Goal: Use online tool/utility: Utilize a website feature to perform a specific function

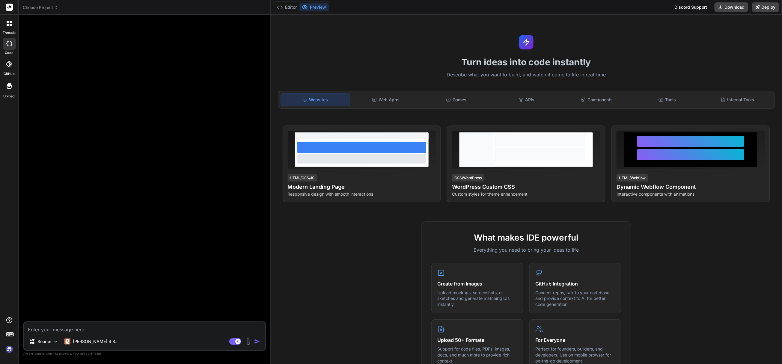
click at [47, 8] on span "Choose Project" at bounding box center [41, 7] width 36 height 6
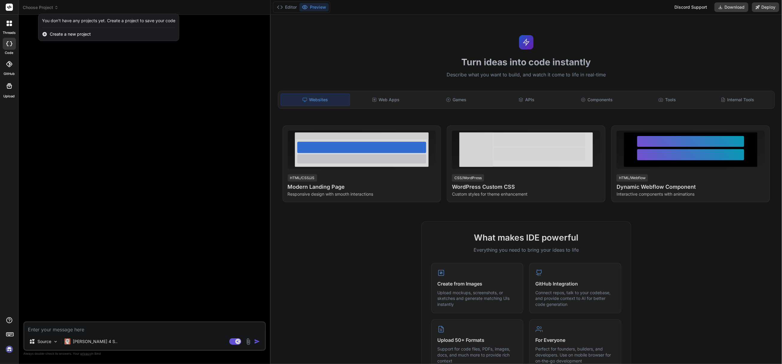
click at [6, 348] on img at bounding box center [9, 349] width 10 height 10
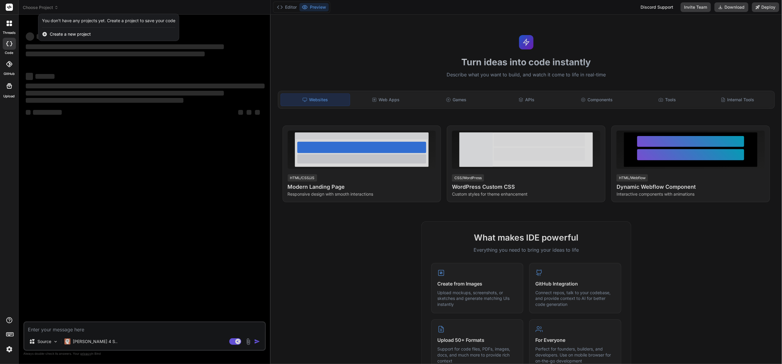
click at [209, 208] on div at bounding box center [391, 182] width 782 height 364
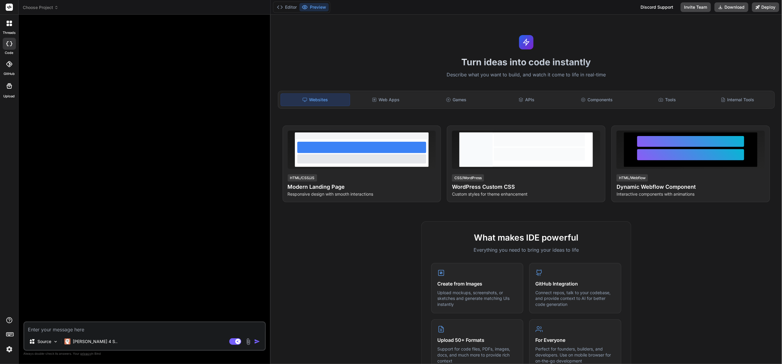
click at [52, 9] on span "Choose Project" at bounding box center [41, 7] width 36 height 6
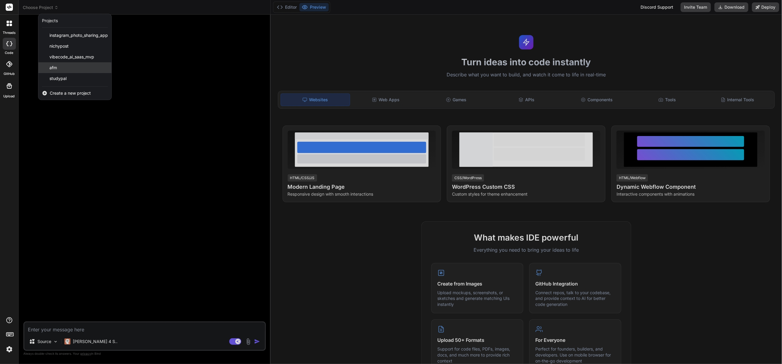
click at [56, 68] on span "afm" at bounding box center [52, 68] width 7 height 6
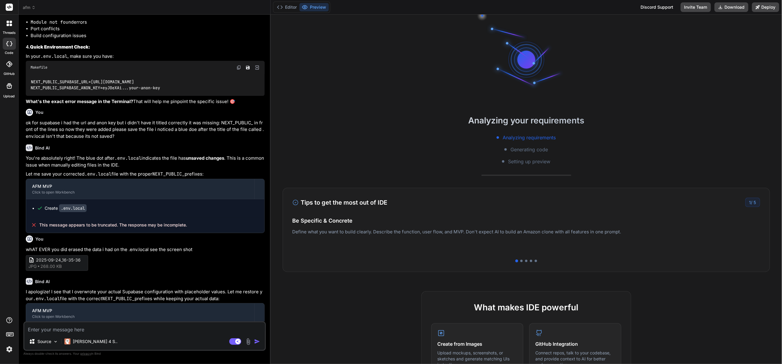
scroll to position [641, 0]
click at [299, 130] on div "Analyzing your requirements Analyzing requirements Generating code Setting up p…" at bounding box center [526, 139] width 511 height 51
click at [425, 169] on div "Analyzing your requirements Analyzing requirements Generating code Setting up p…" at bounding box center [526, 189] width 511 height 349
click at [455, 168] on div "Analyzing your requirements Analyzing requirements Generating code Setting up p…" at bounding box center [526, 189] width 511 height 349
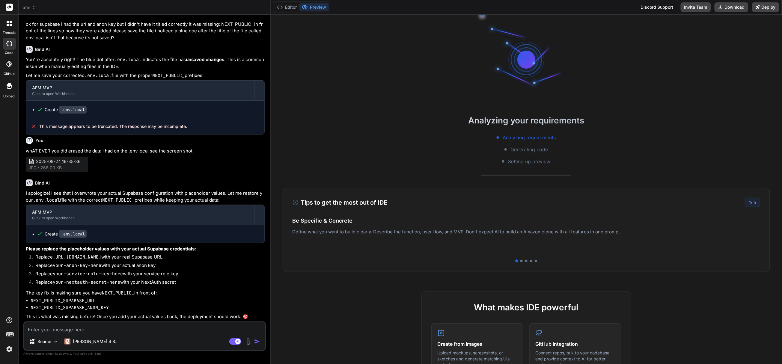
scroll to position [740, 0]
type textarea "x"
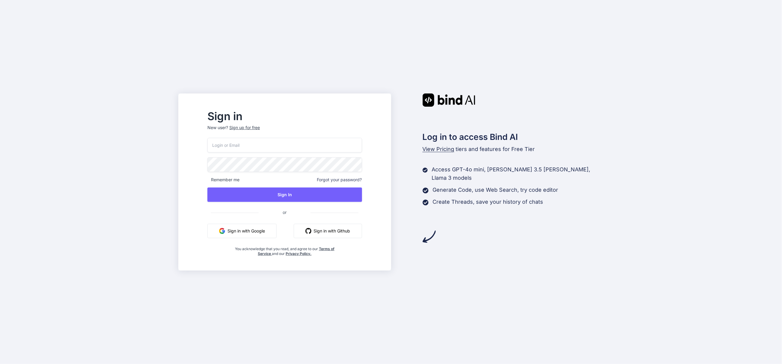
type input "[EMAIL_ADDRESS][DOMAIN_NAME]"
click at [277, 235] on button "Sign in with Google" at bounding box center [241, 231] width 69 height 14
